Goal: Task Accomplishment & Management: Manage account settings

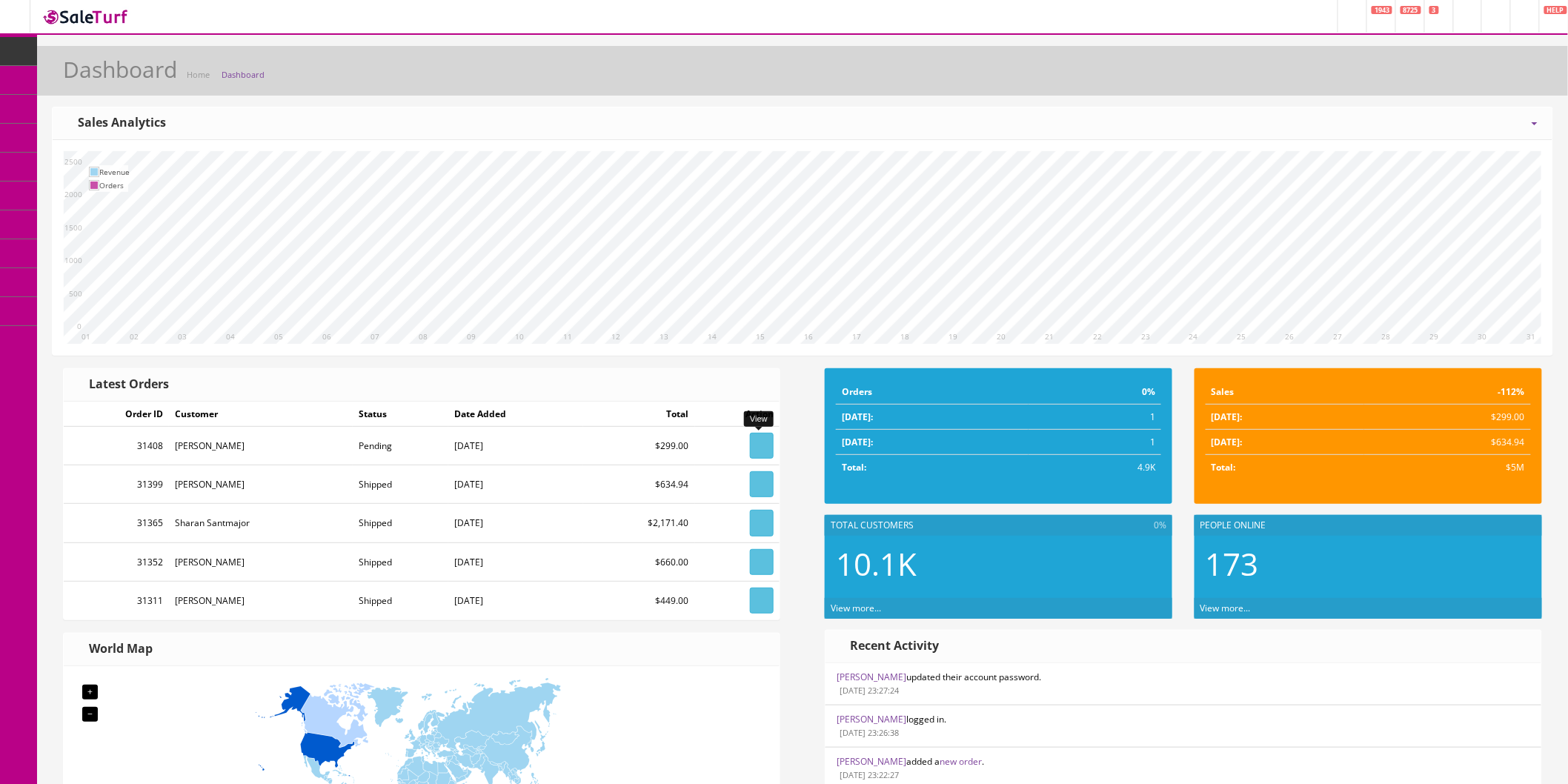
click at [753, 446] on link at bounding box center [762, 445] width 24 height 26
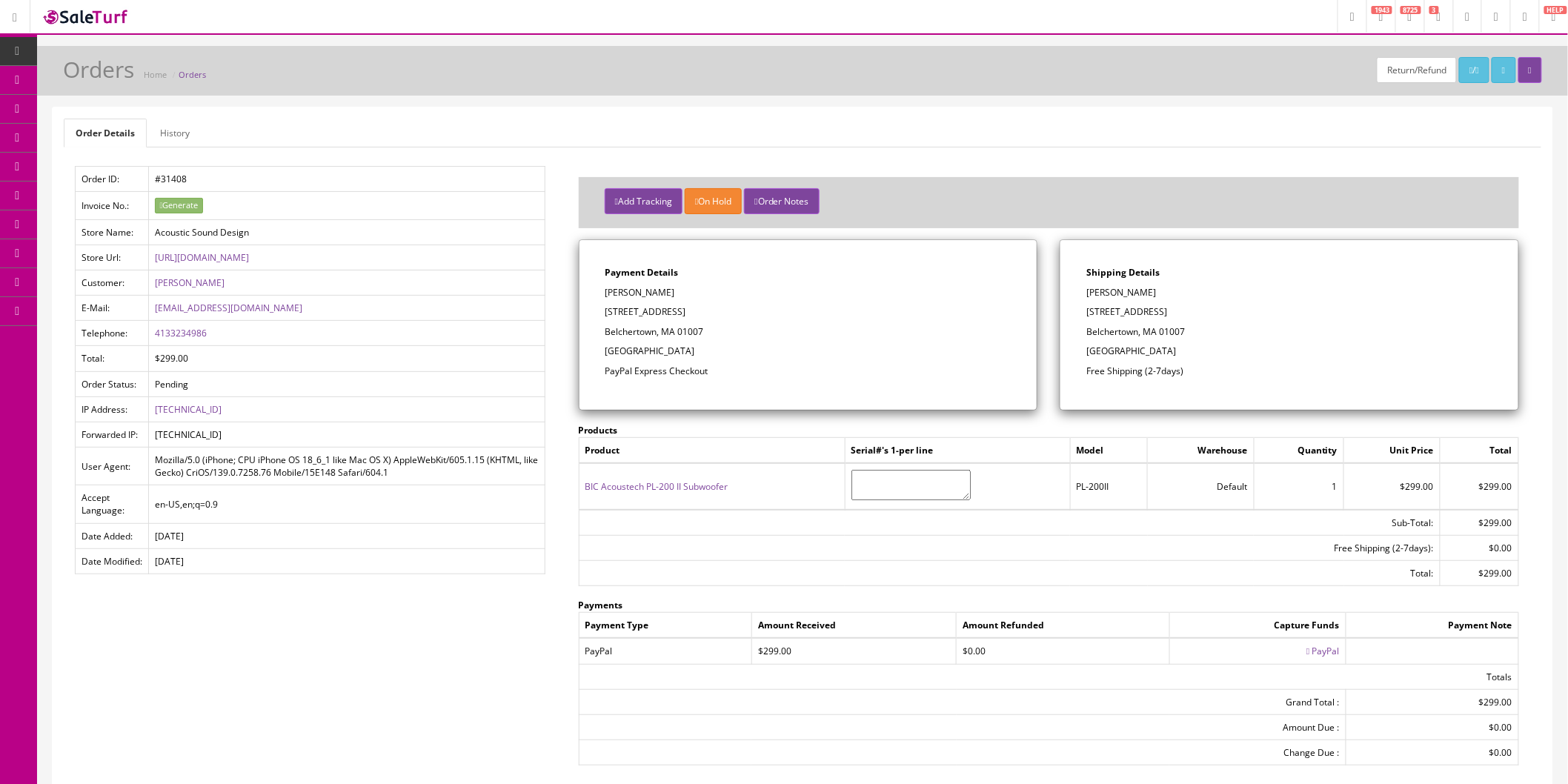
click at [1307, 649] on icon at bounding box center [1308, 651] width 3 height 9
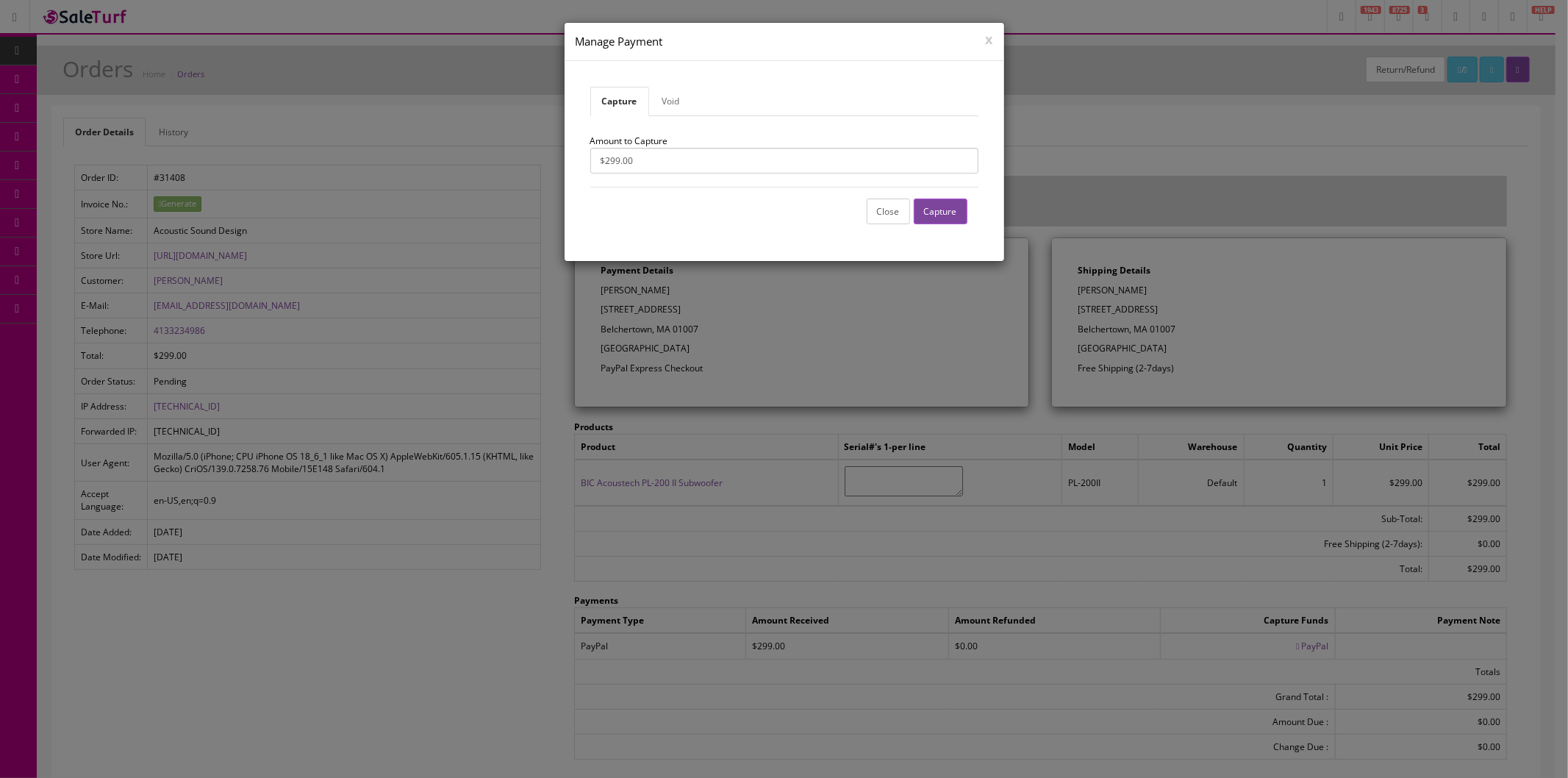
click at [941, 206] on button "Capture" at bounding box center [941, 211] width 54 height 26
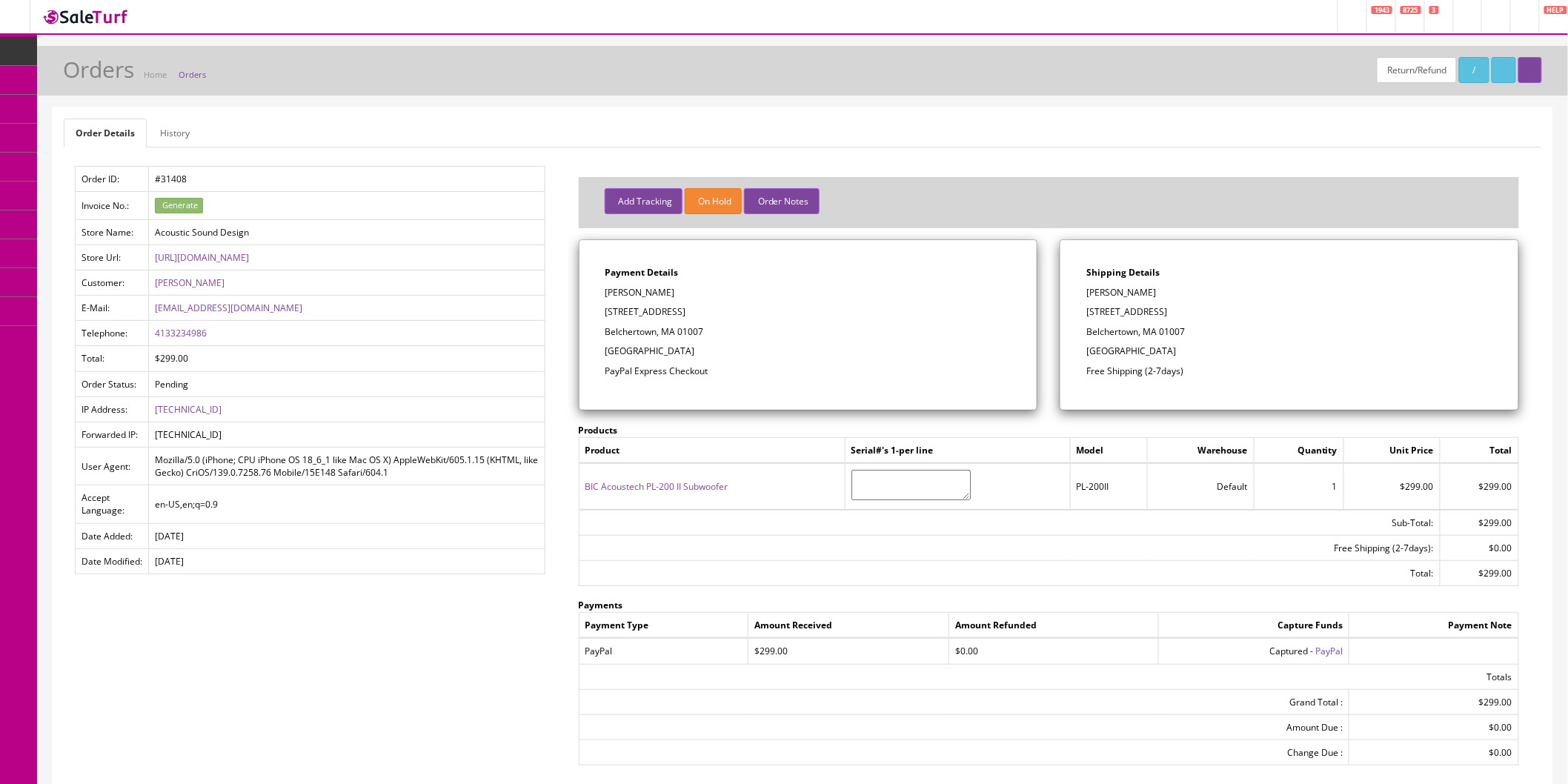
drag, startPoint x: 1157, startPoint y: 289, endPoint x: 1093, endPoint y: 293, distance: 64.1
click at [1090, 293] on p "[PERSON_NAME]" at bounding box center [1290, 292] width 406 height 14
copy p "[PERSON_NAME]"
drag, startPoint x: 1153, startPoint y: 317, endPoint x: 1089, endPoint y: 311, distance: 64.3
click at [1089, 311] on p "[STREET_ADDRESS]" at bounding box center [1290, 312] width 406 height 14
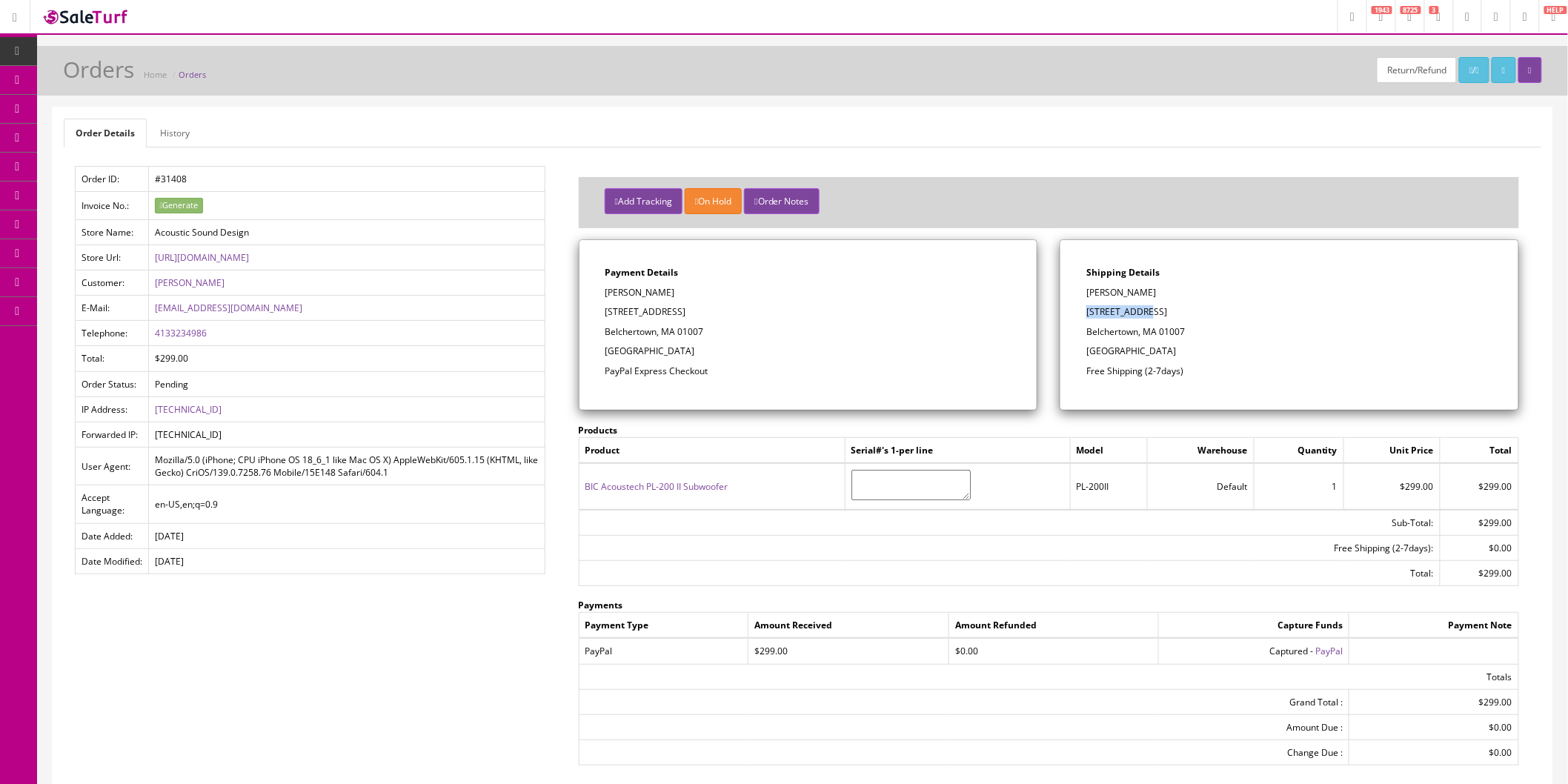
copy p "[STREET_ADDRESS]"
drag, startPoint x: 1186, startPoint y: 334, endPoint x: 1161, endPoint y: 330, distance: 25.3
click at [1161, 330] on p "Belchertown, MA 01007" at bounding box center [1290, 332] width 406 height 14
copy p "01007"
drag, startPoint x: 223, startPoint y: 337, endPoint x: 151, endPoint y: 334, distance: 72.1
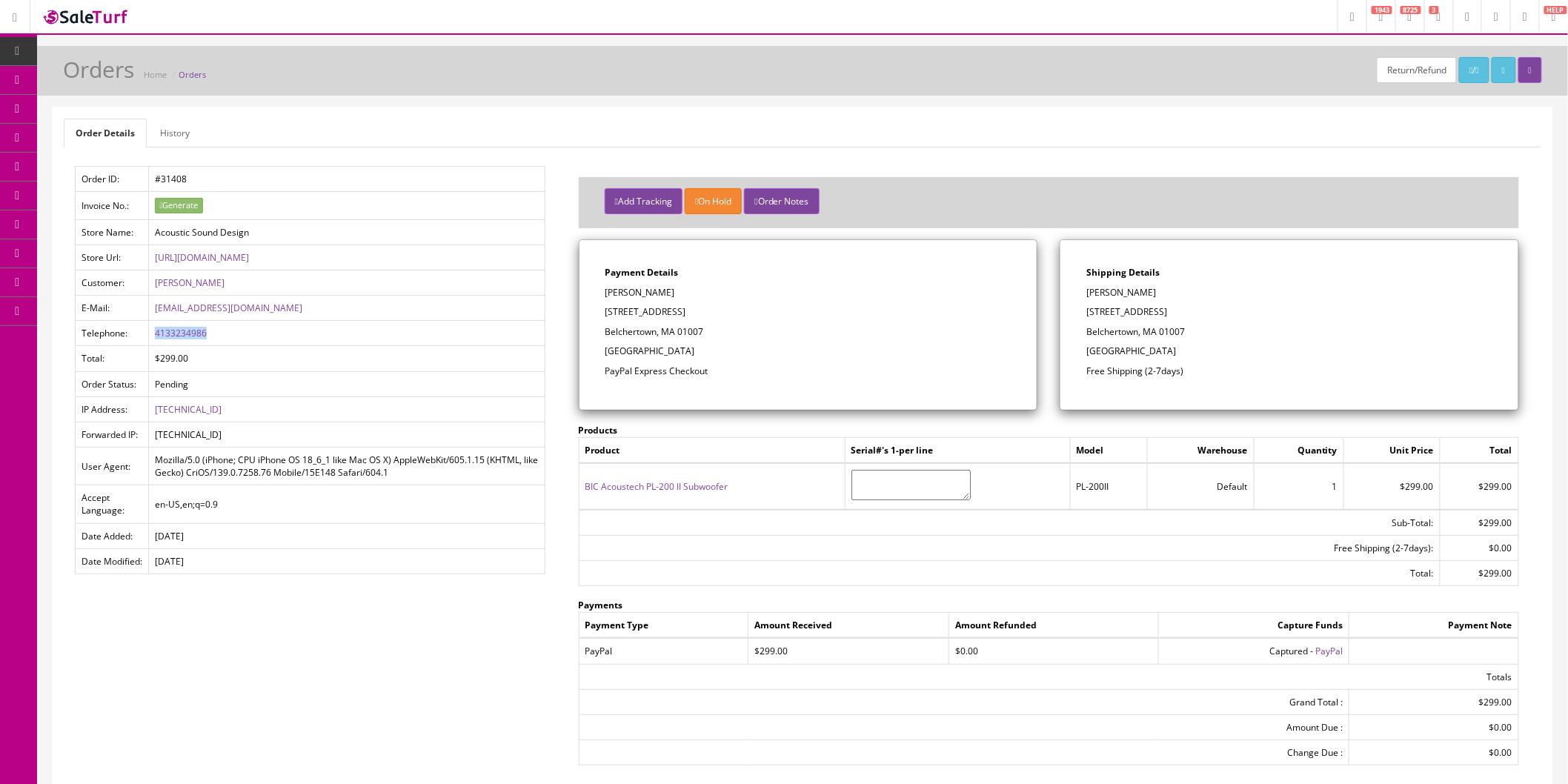
click at [151, 334] on td "4133234986" at bounding box center [346, 334] width 395 height 25
copy link "4133234986"
drag, startPoint x: 278, startPoint y: 305, endPoint x: 156, endPoint y: 306, distance: 122.0
click at [156, 306] on td "[EMAIL_ADDRESS][DOMAIN_NAME]" at bounding box center [346, 308] width 395 height 25
copy link "[EMAIL_ADDRESS][DOMAIN_NAME]"
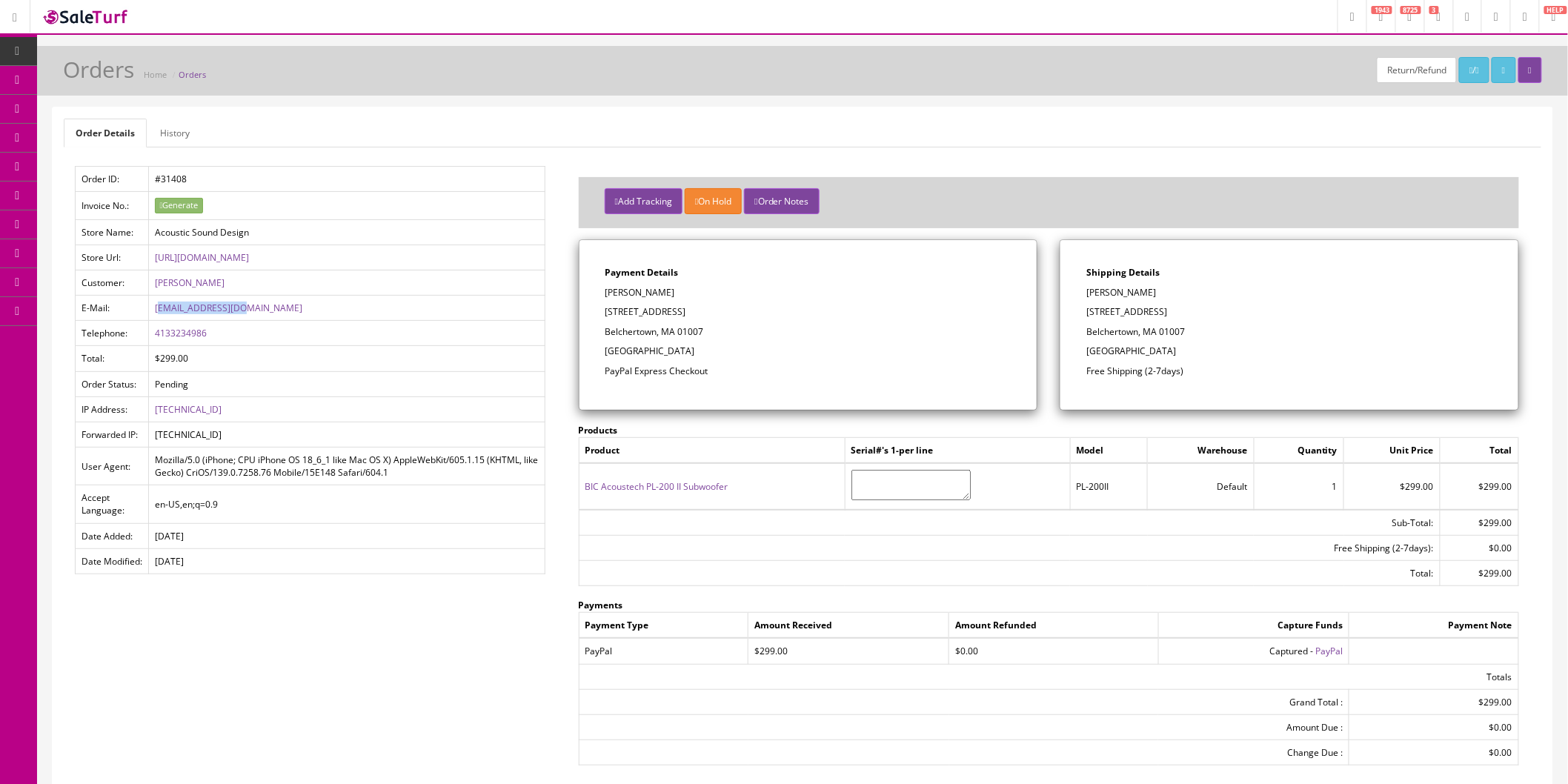
drag, startPoint x: 247, startPoint y: 308, endPoint x: 261, endPoint y: 307, distance: 14.0
click at [248, 308] on td "[EMAIL_ADDRESS][DOMAIN_NAME]" at bounding box center [346, 308] width 395 height 25
drag, startPoint x: 222, startPoint y: 335, endPoint x: 153, endPoint y: 334, distance: 69.0
click at [153, 334] on td "4133234986" at bounding box center [346, 334] width 395 height 25
copy link "4133234986"
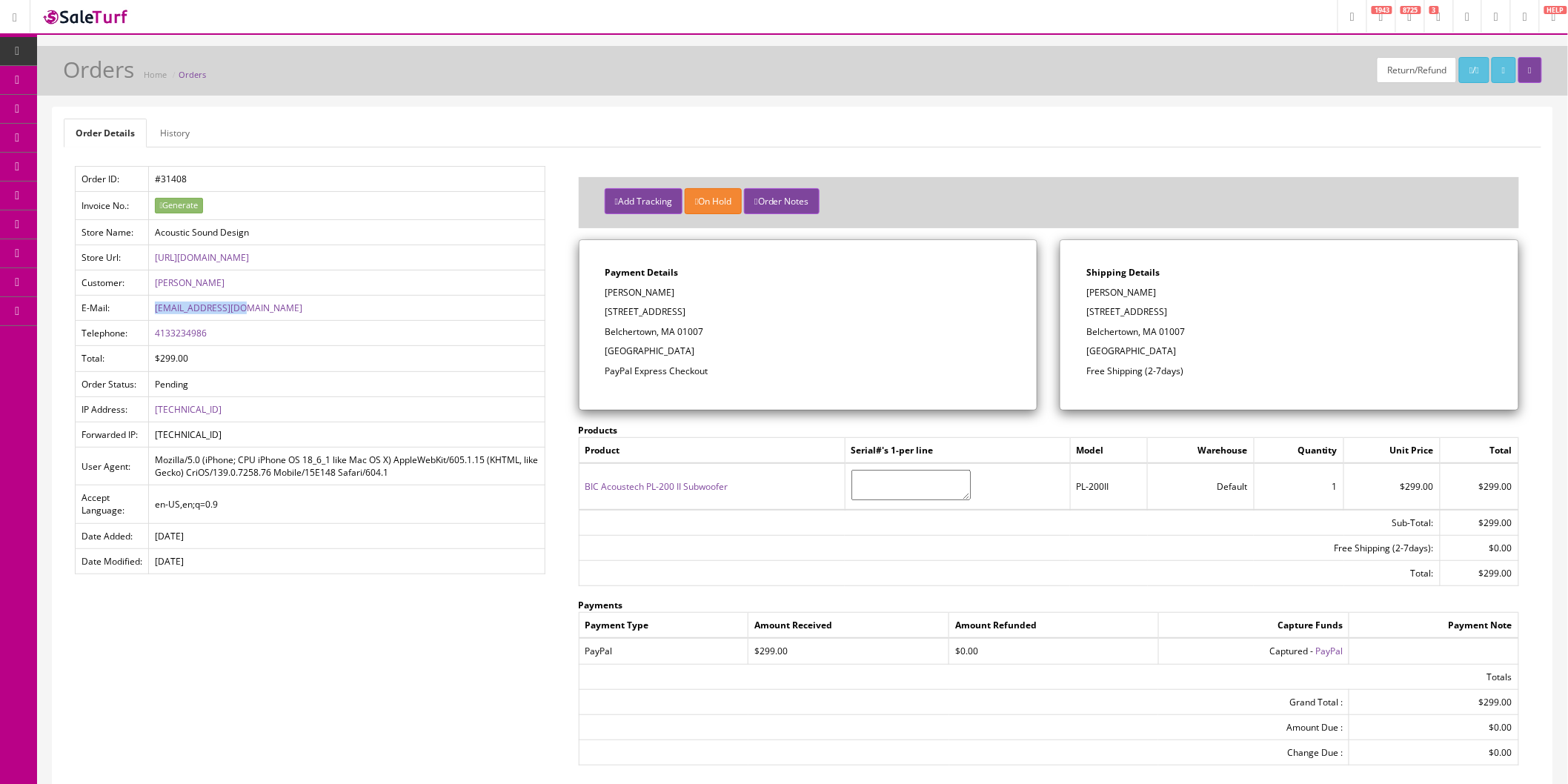
drag, startPoint x: 261, startPoint y: 312, endPoint x: 153, endPoint y: 310, distance: 108.0
click at [153, 310] on td "[EMAIL_ADDRESS][DOMAIN_NAME]" at bounding box center [346, 308] width 395 height 25
copy link "[EMAIL_ADDRESS][DOMAIN_NAME]"
click at [608, 203] on button "Add Tracking" at bounding box center [644, 201] width 78 height 26
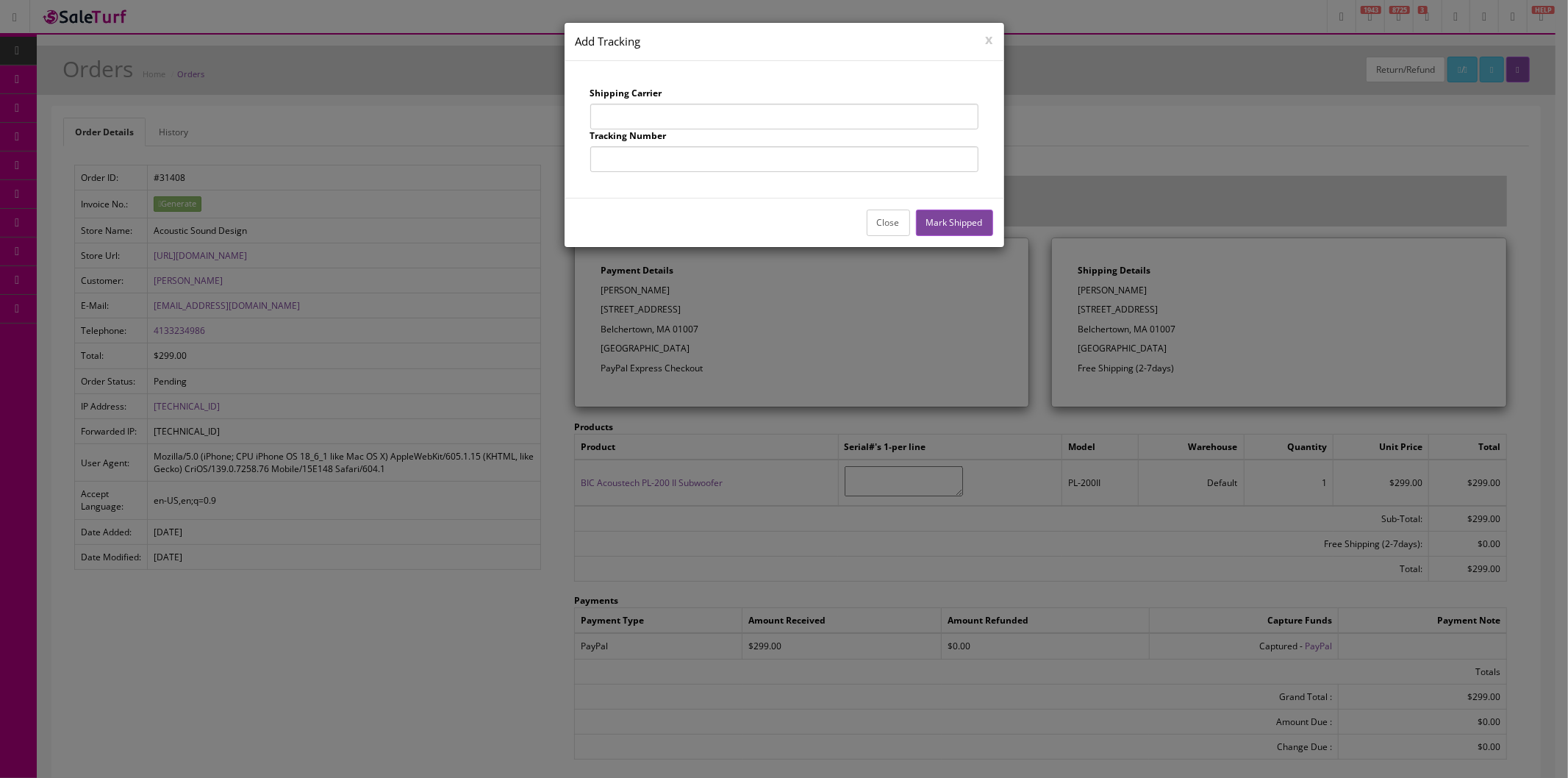
click at [665, 114] on input "text" at bounding box center [784, 116] width 388 height 26
type input "UPS"
click at [685, 158] on input "text" at bounding box center [784, 159] width 388 height 26
type input "1Z863E834255495261"
click at [956, 218] on button "Mark Shipped" at bounding box center [954, 222] width 77 height 26
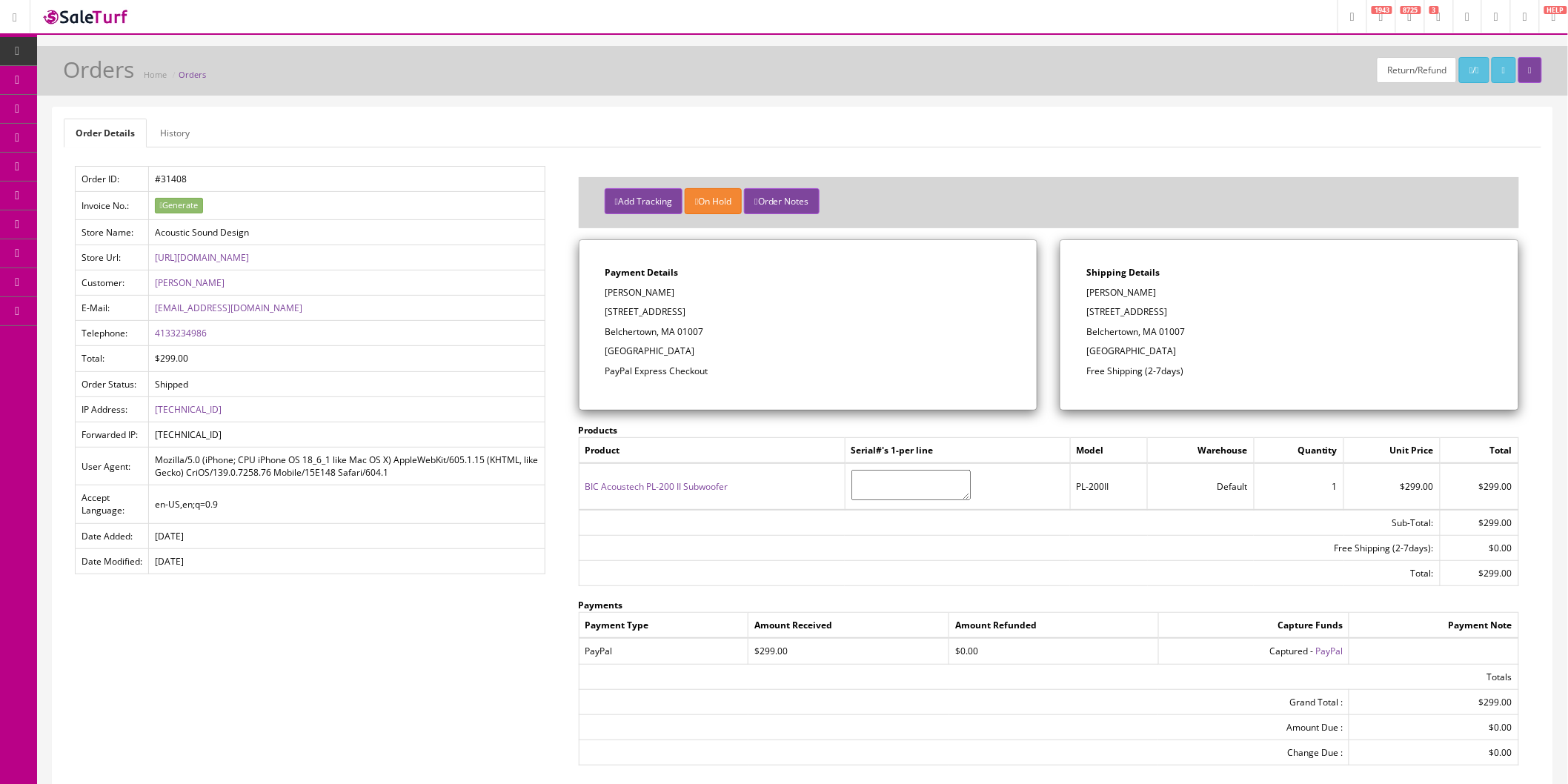
click at [122, 166] on span "Order List" at bounding box center [108, 166] width 41 height 13
